Goal: Task Accomplishment & Management: Manage account settings

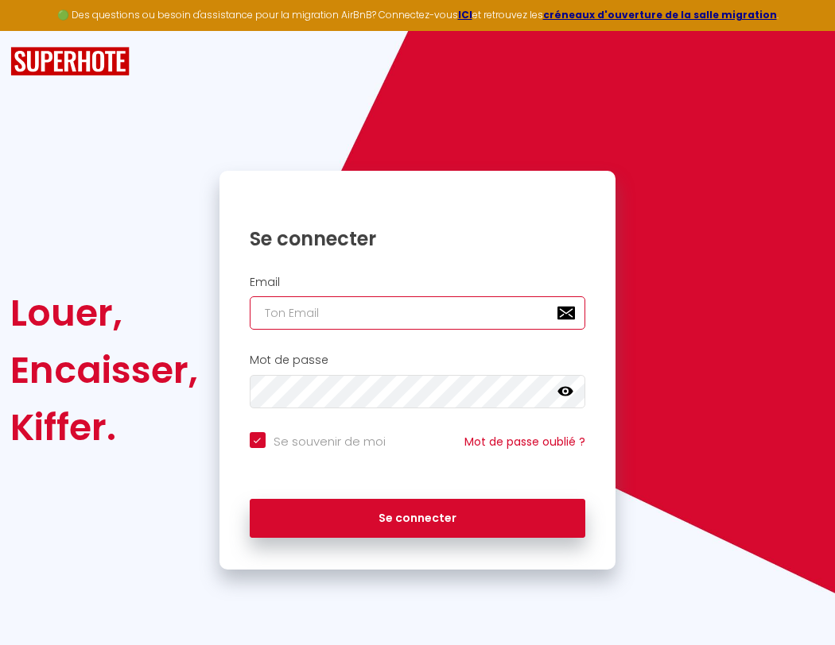
type input "s"
checkbox input "true"
type input "su"
checkbox input "true"
type input "sup"
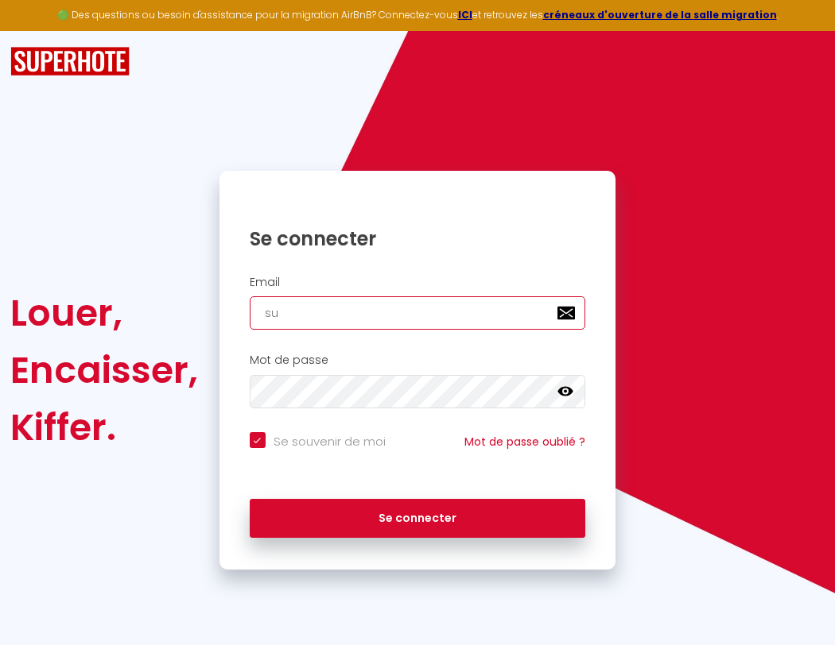
checkbox input "true"
type input "supe"
checkbox input "true"
type input "super"
checkbox input "true"
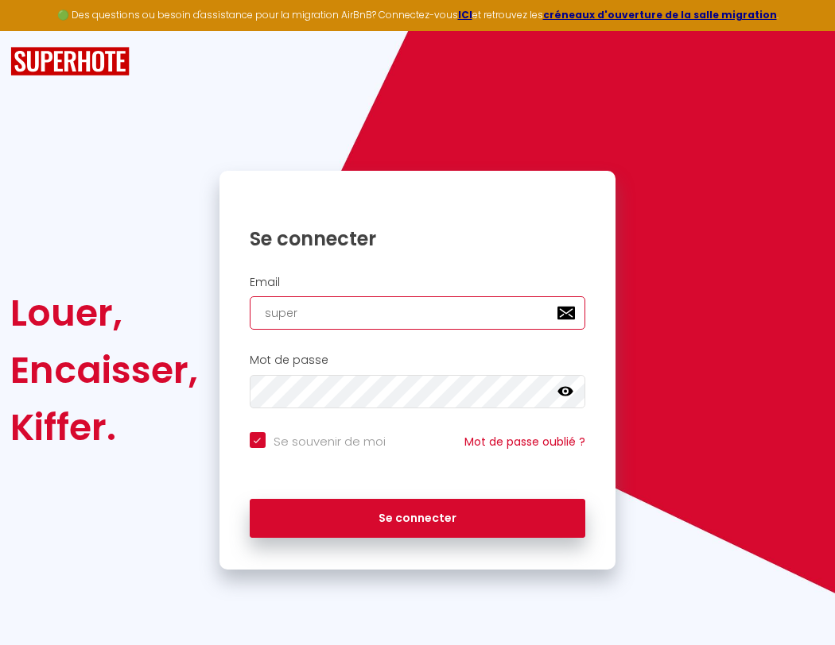
type input "superb"
checkbox input "true"
type input "superbo"
checkbox input "true"
type input "superbor"
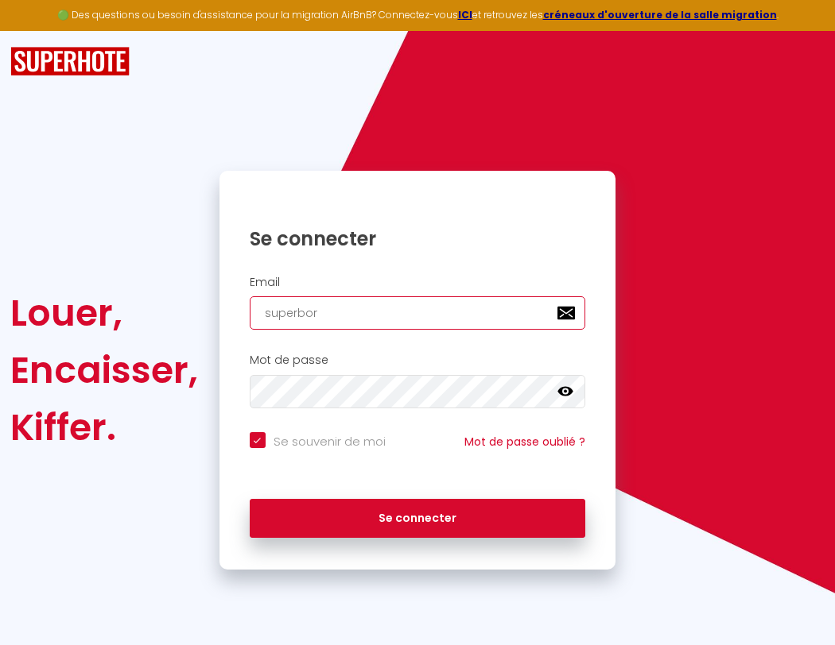
checkbox input "true"
type input "s"
checkbox input "true"
type input "su"
checkbox input "true"
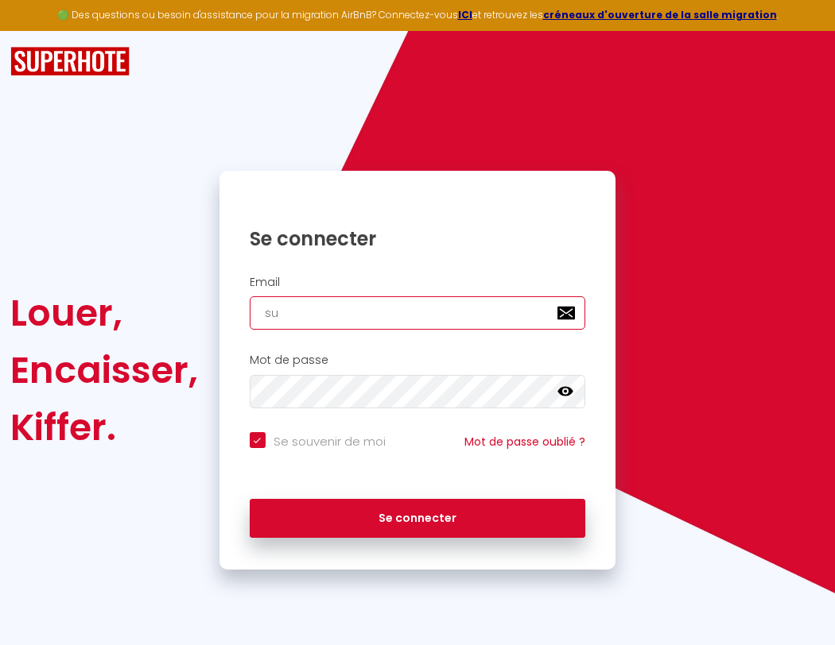
type input "sup"
checkbox input "true"
type input "supe"
checkbox input "true"
type input "super"
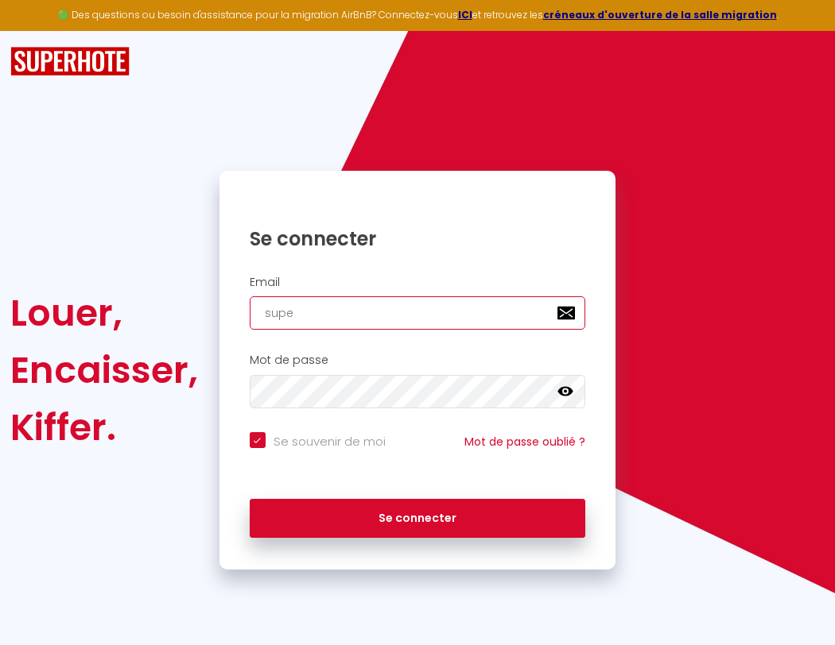
checkbox input "true"
type input "superb"
checkbox input "true"
type input "superbo"
checkbox input "true"
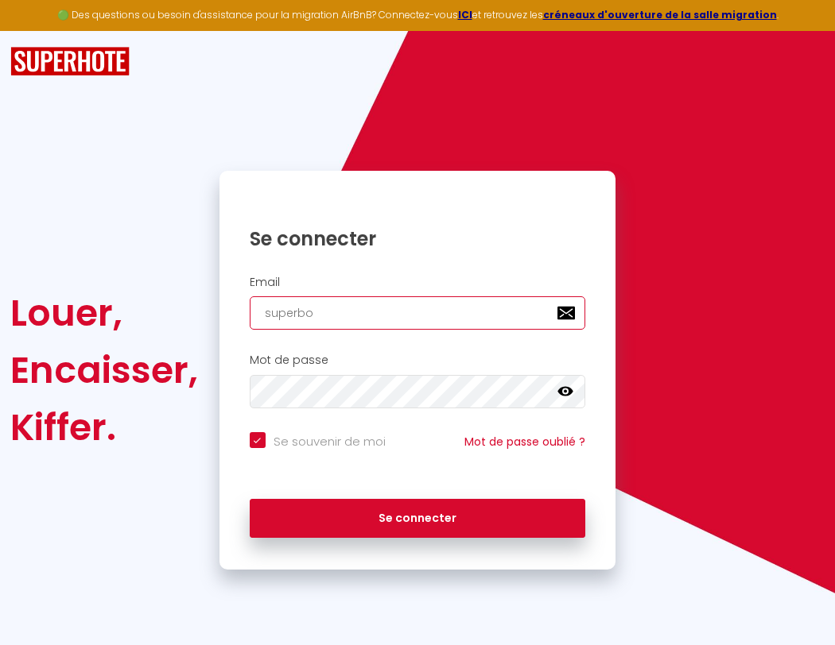
type input "superbor"
checkbox input "true"
type input "s"
checkbox input "true"
type input "superbord"
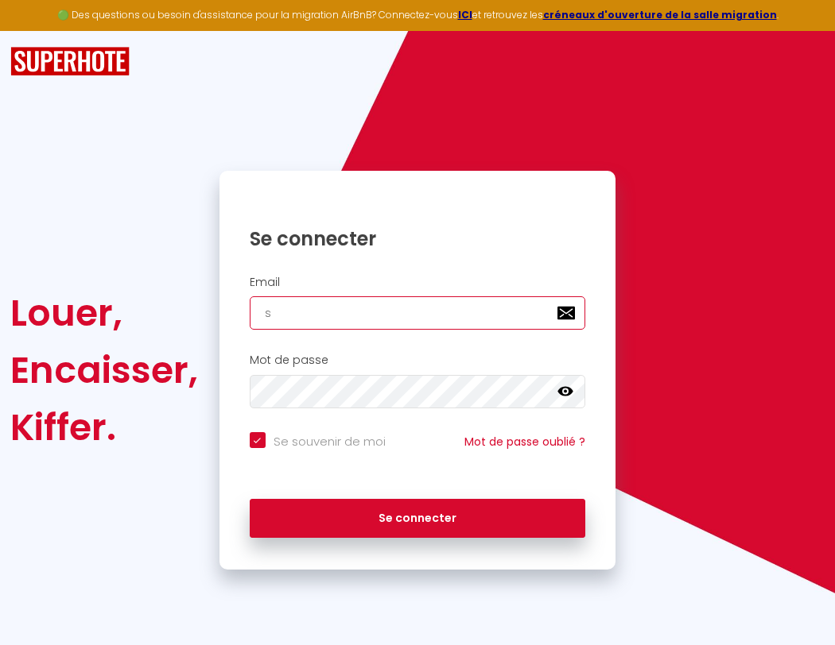
checkbox input "true"
type input "superbordeaux@gma"
checkbox input "true"
type input "superborde"
checkbox input "true"
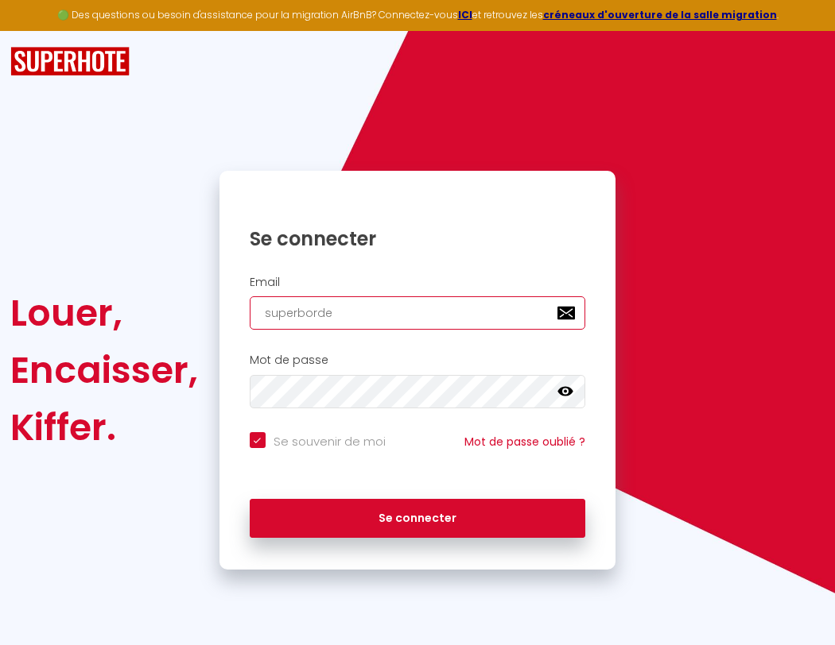
type input "superbordeaux@gmai"
checkbox input "true"
type input "superbordea"
checkbox input "true"
type input "[EMAIL_ADDRESS]"
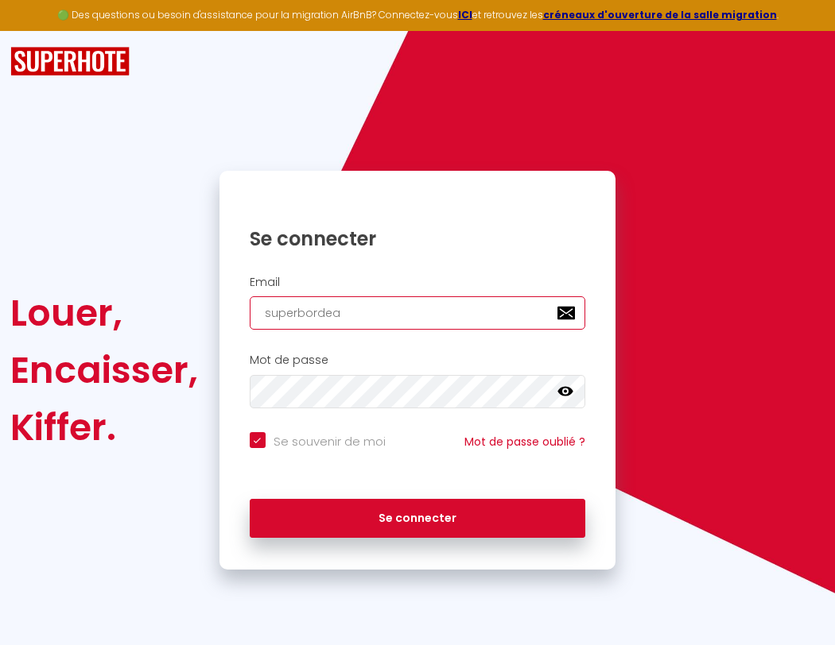
checkbox input "true"
type input "superbordeau"
checkbox input "true"
type input "[EMAIL_ADDRESS]."
checkbox input "true"
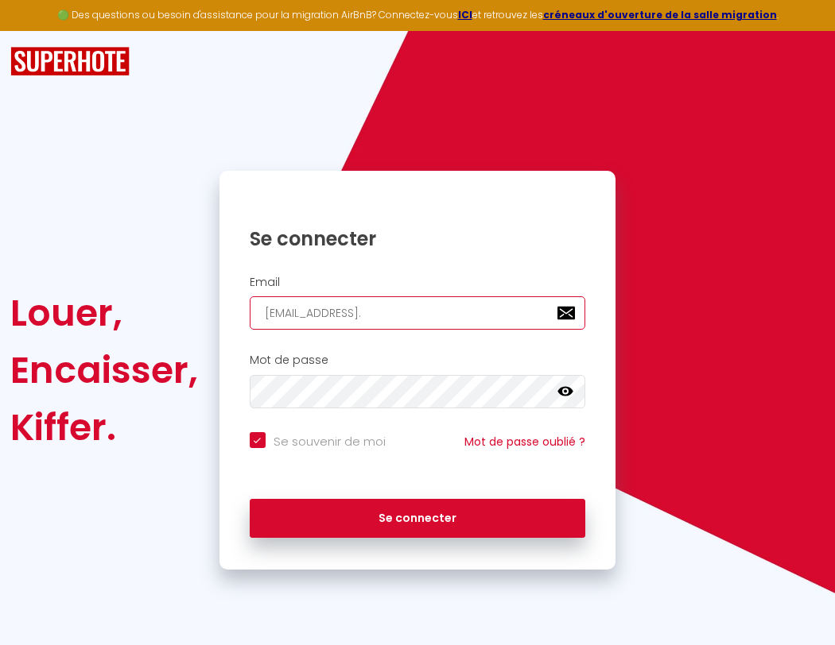
type input "superbordeaux"
checkbox input "true"
type input "superbordeaux@gmail.c"
checkbox input "true"
type input "superbordeaux@"
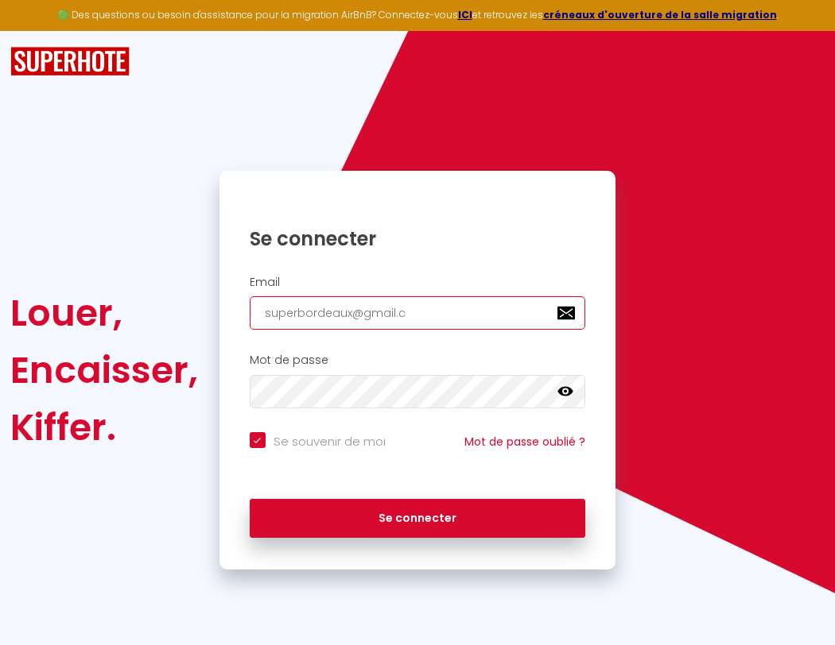
checkbox input "true"
